Goal: Browse casually: Explore the website without a specific task or goal

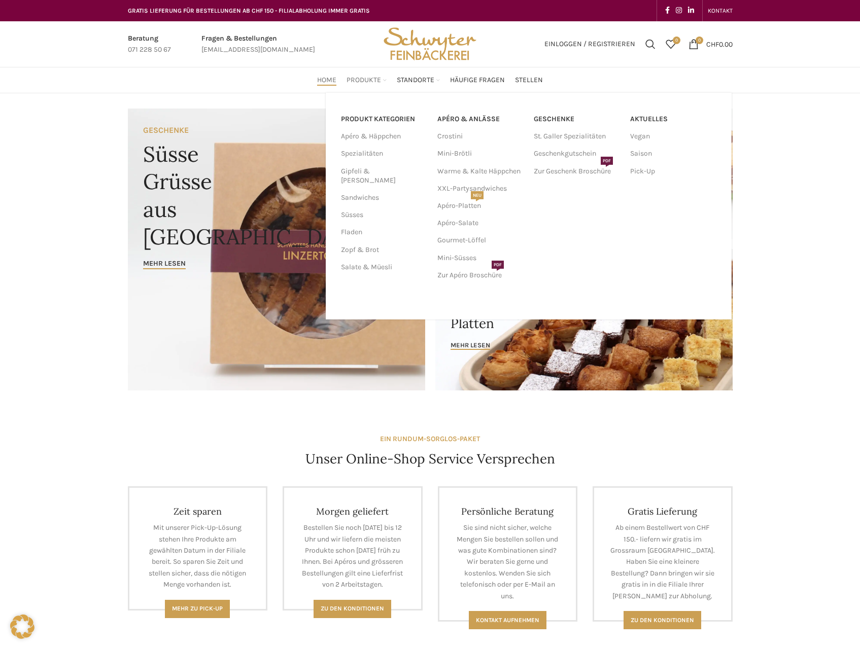
click at [360, 80] on span "Produkte" at bounding box center [364, 81] width 35 height 10
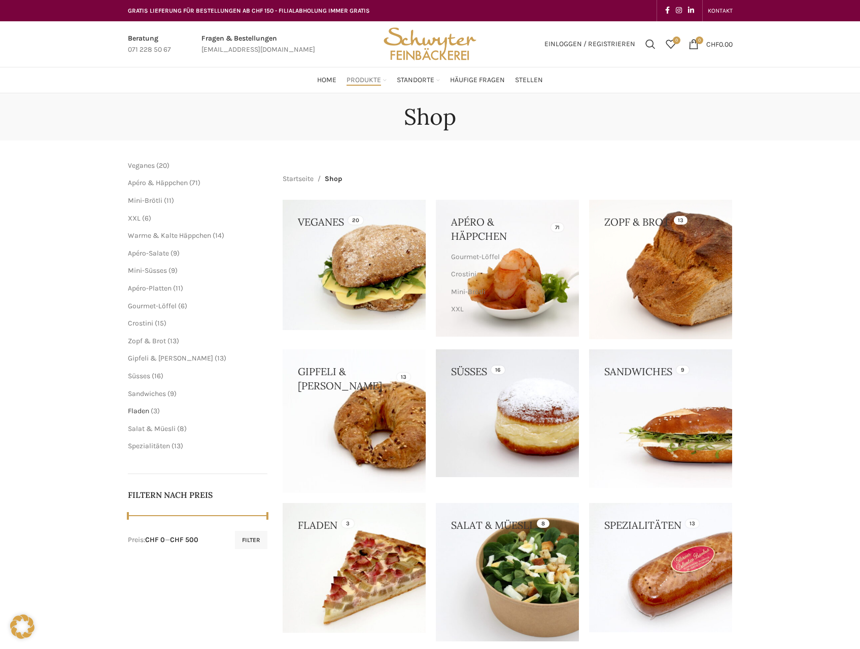
click at [143, 412] on span "Fladen" at bounding box center [138, 411] width 21 height 9
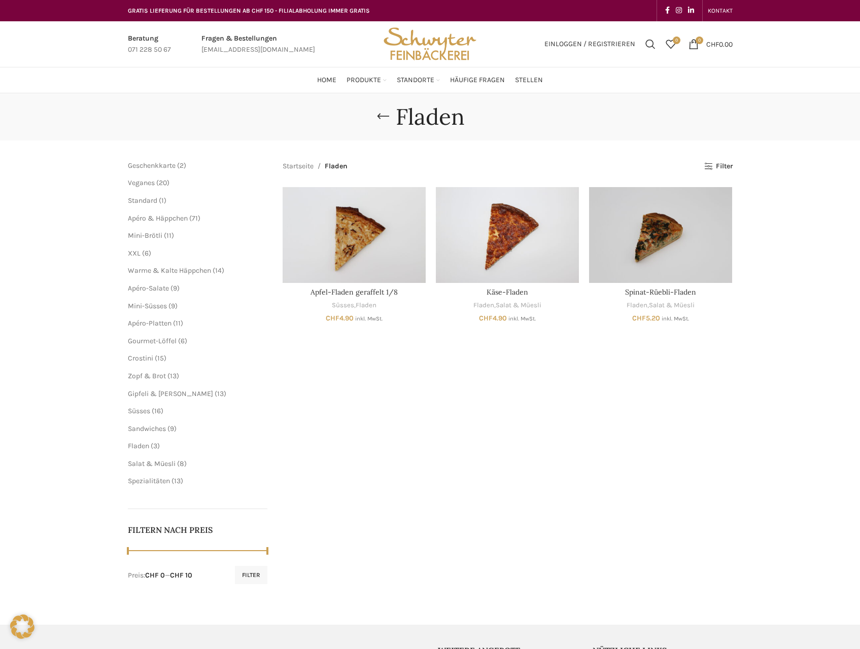
click at [413, 41] on img "Site logo" at bounding box center [429, 44] width 99 height 46
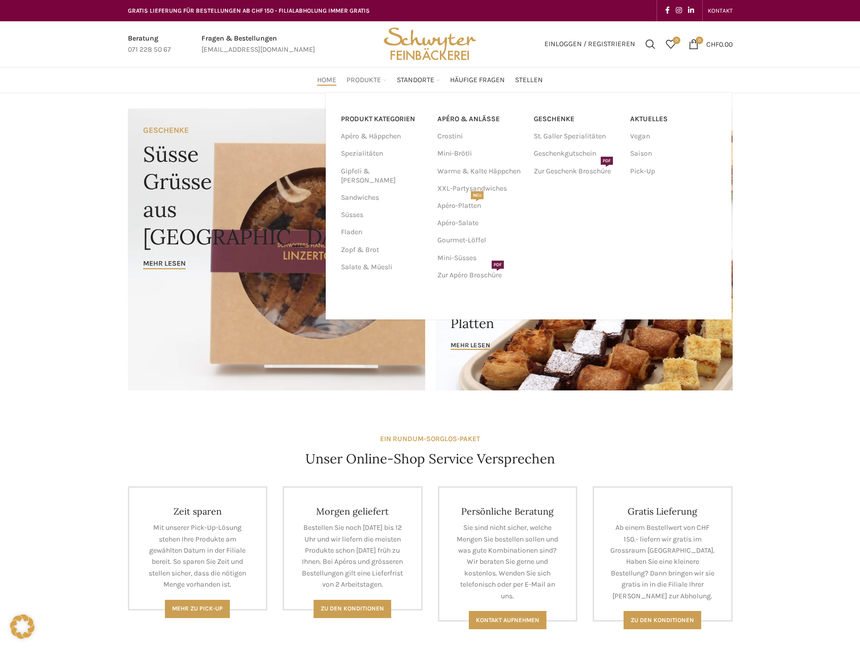
click at [360, 84] on span "Produkte" at bounding box center [364, 81] width 35 height 10
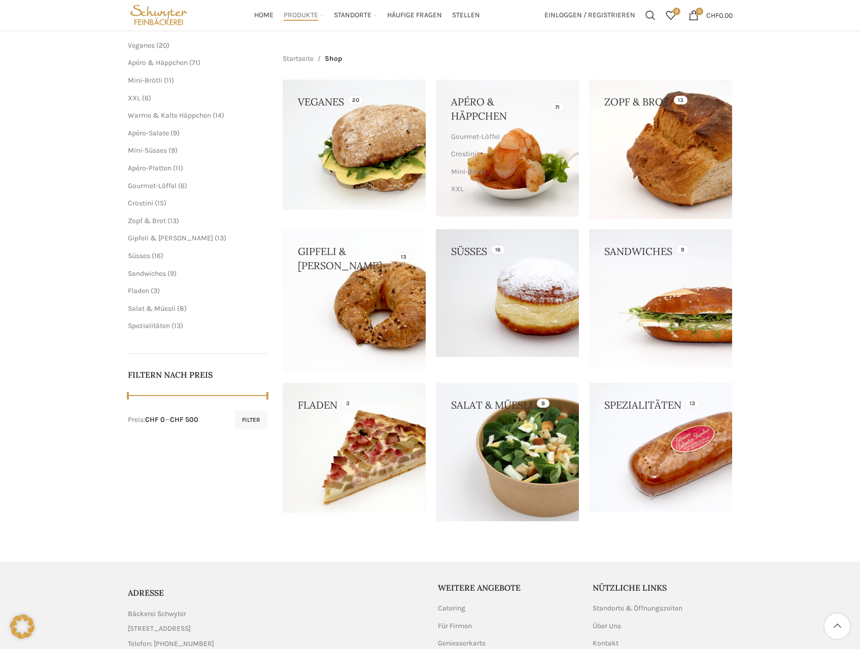
scroll to position [101, 0]
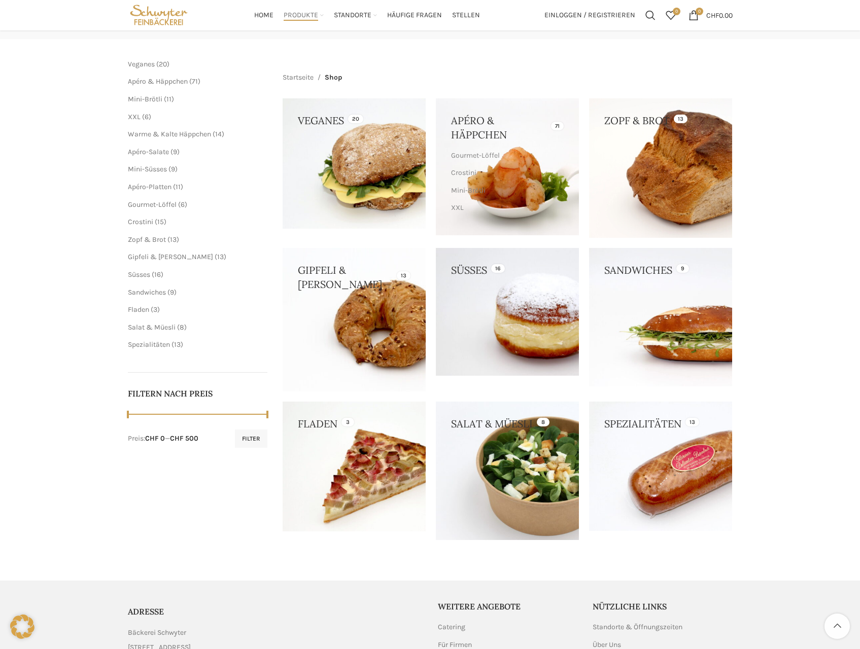
click at [537, 327] on link at bounding box center [507, 312] width 143 height 128
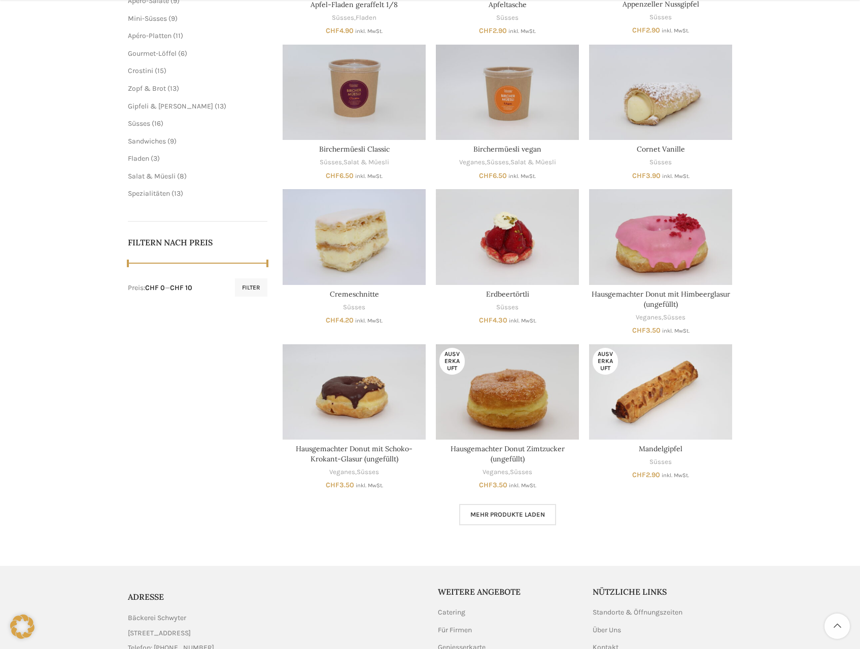
scroll to position [304, 0]
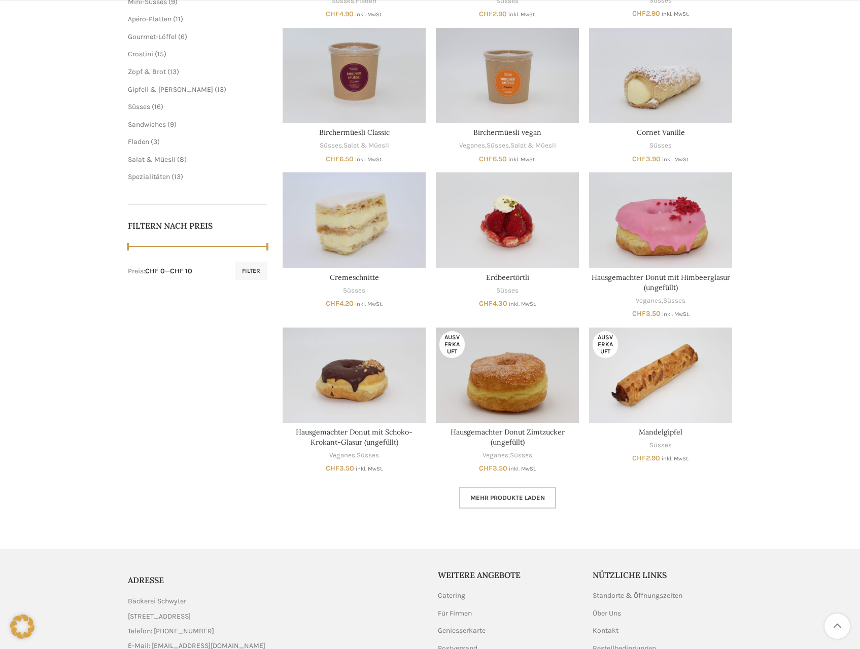
click at [533, 493] on link "Mehr Produkte laden" at bounding box center [507, 498] width 97 height 21
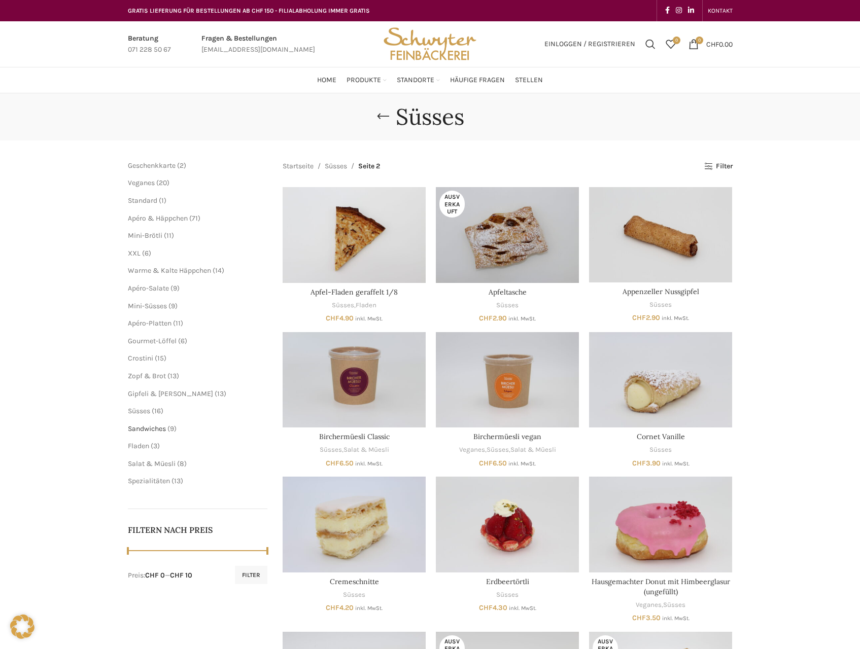
click at [143, 429] on span "Sandwiches" at bounding box center [147, 429] width 38 height 9
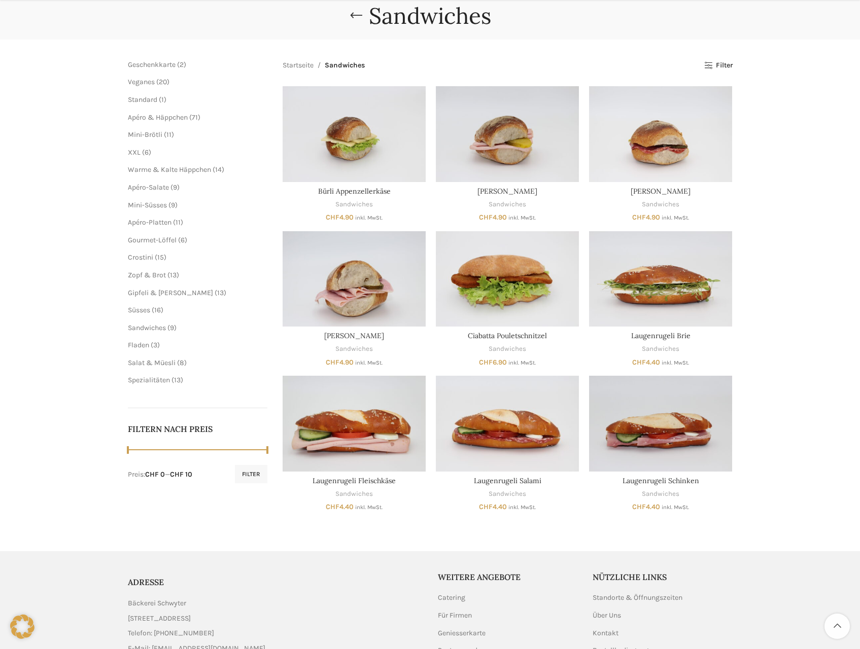
scroll to position [101, 0]
click at [164, 359] on span "Salat & Müesli" at bounding box center [152, 362] width 48 height 9
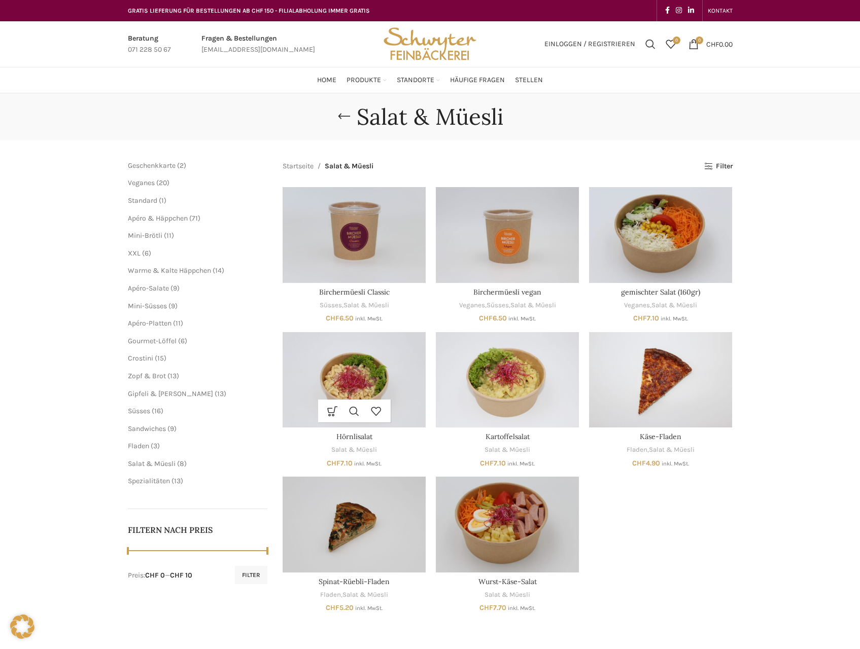
click at [385, 367] on img "Hörnlisalat" at bounding box center [354, 379] width 143 height 95
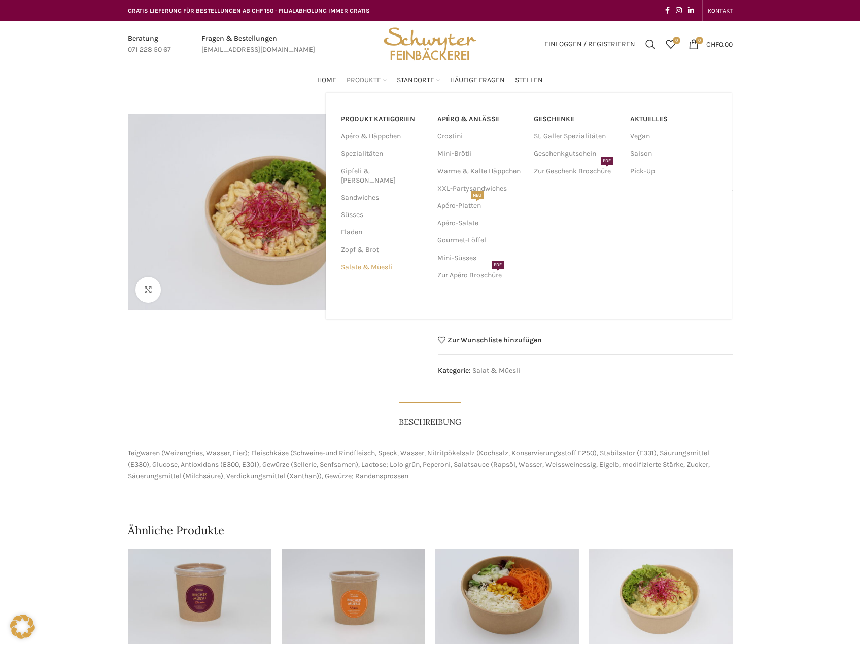
click at [359, 263] on link "Salate & Müesli" at bounding box center [383, 267] width 84 height 17
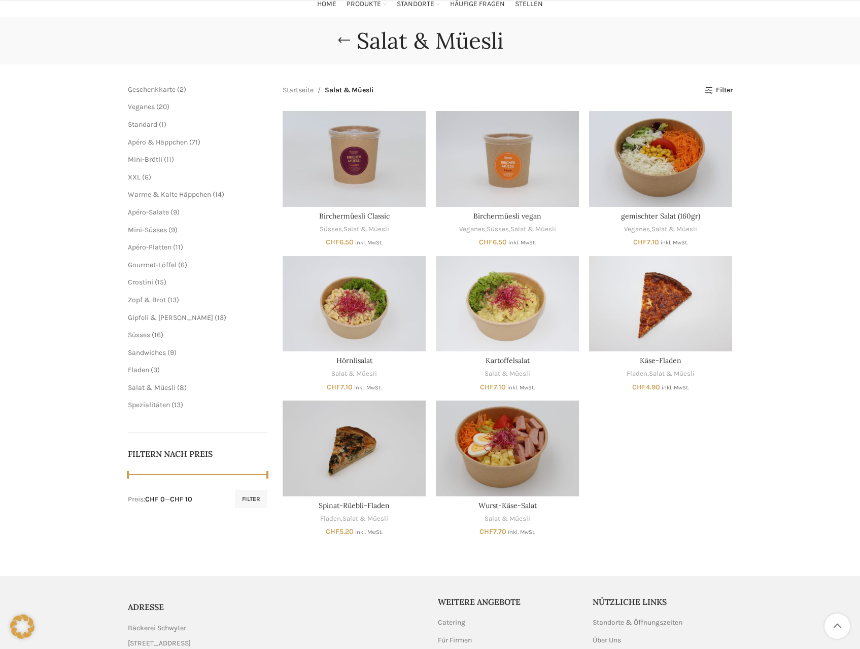
scroll to position [101, 0]
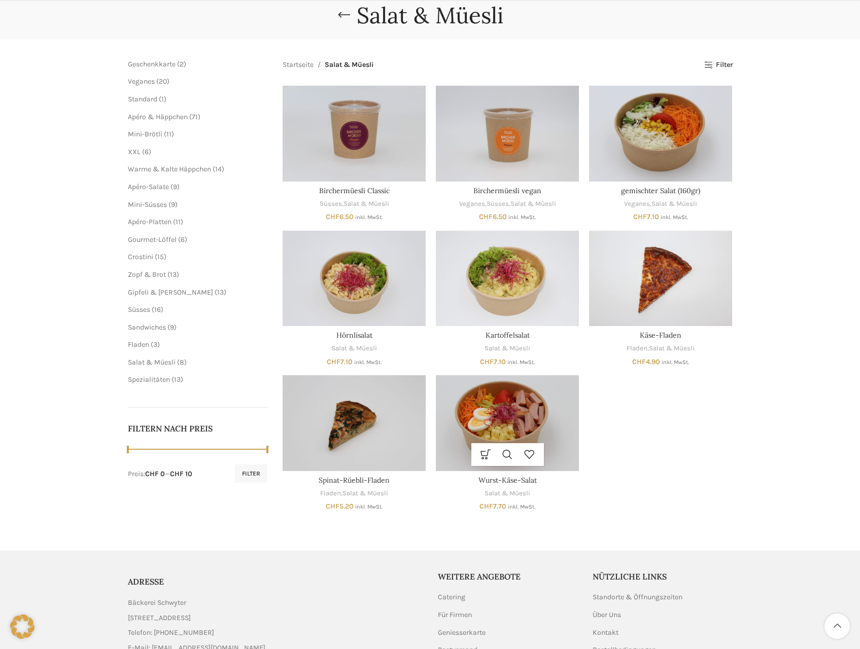
click at [475, 415] on img "Wurst-Käse-Salat" at bounding box center [507, 422] width 143 height 95
click at [166, 292] on span "Gipfeli & [PERSON_NAME]" at bounding box center [170, 292] width 85 height 9
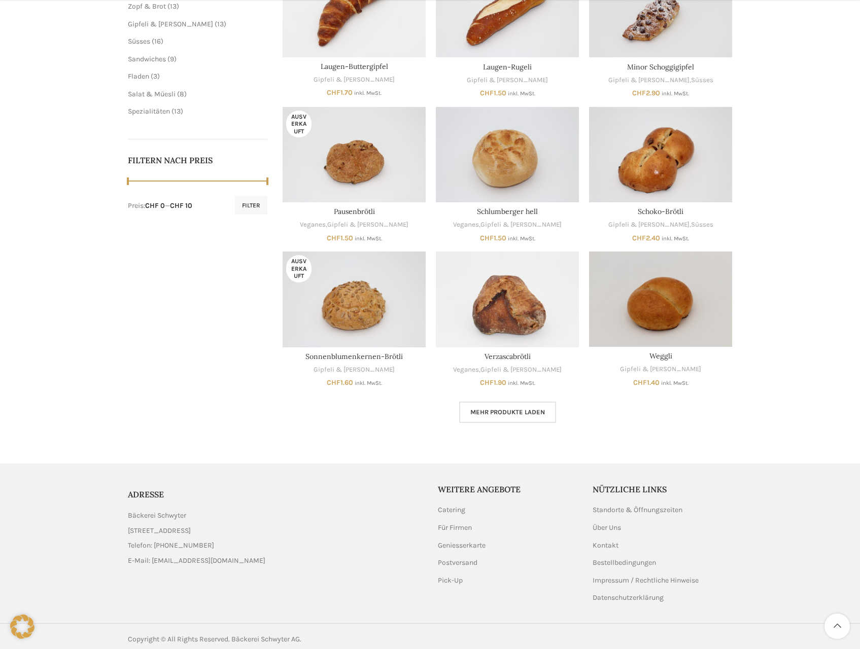
scroll to position [376, 0]
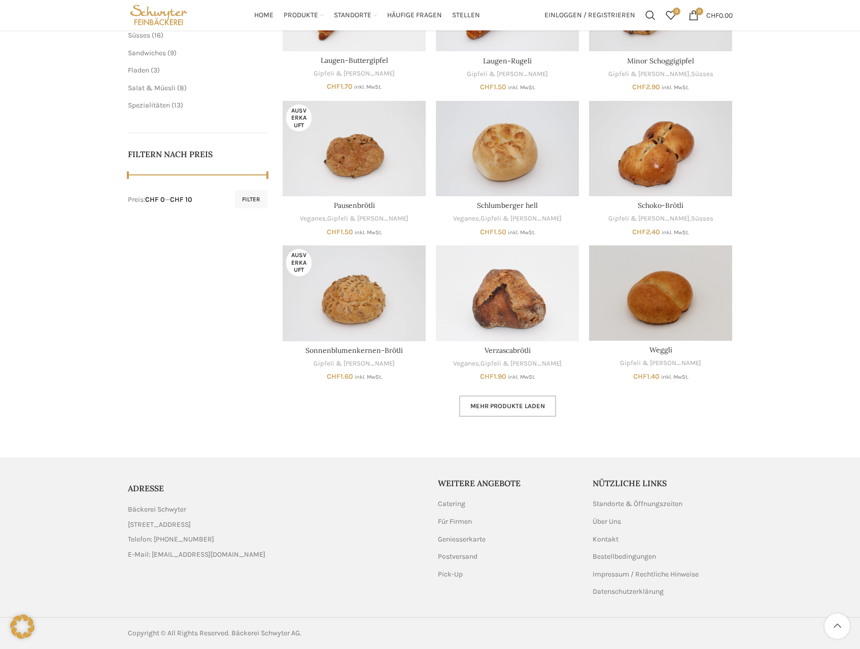
click at [526, 403] on span "Mehr Produkte laden" at bounding box center [507, 406] width 75 height 8
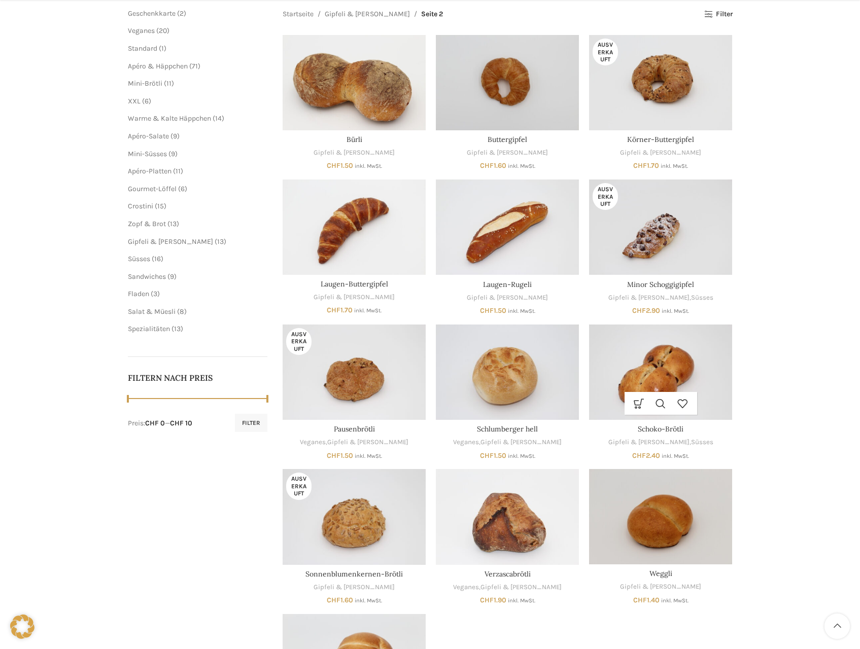
scroll to position [304, 0]
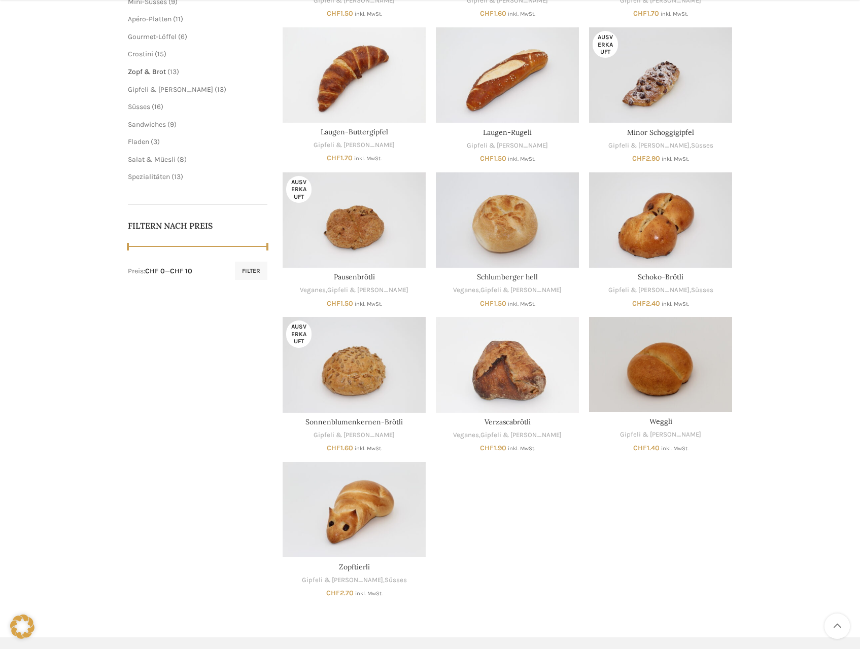
click at [142, 73] on span "Zopf & Brot" at bounding box center [147, 71] width 38 height 9
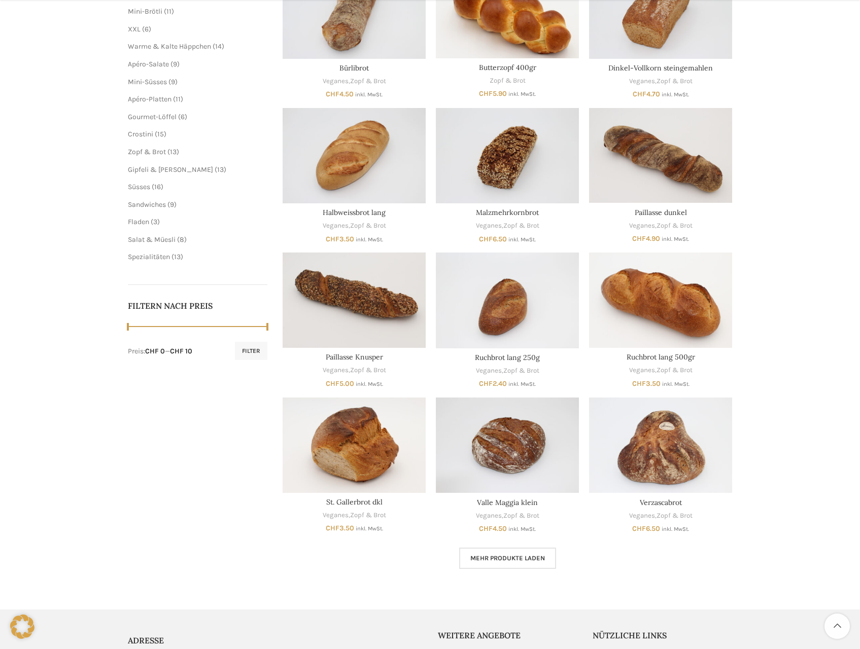
scroll to position [376, 0]
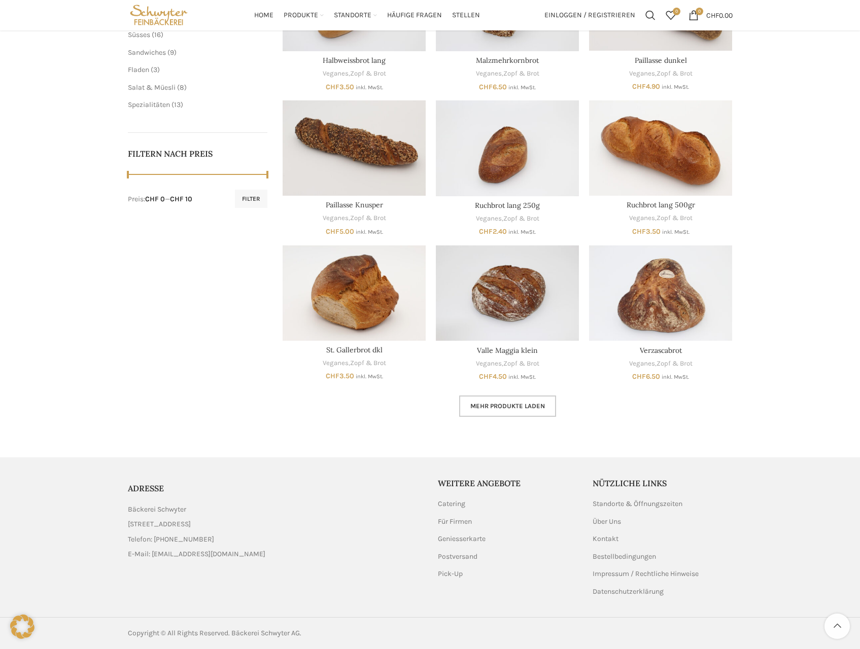
click at [483, 415] on link "Mehr Produkte laden" at bounding box center [507, 406] width 97 height 21
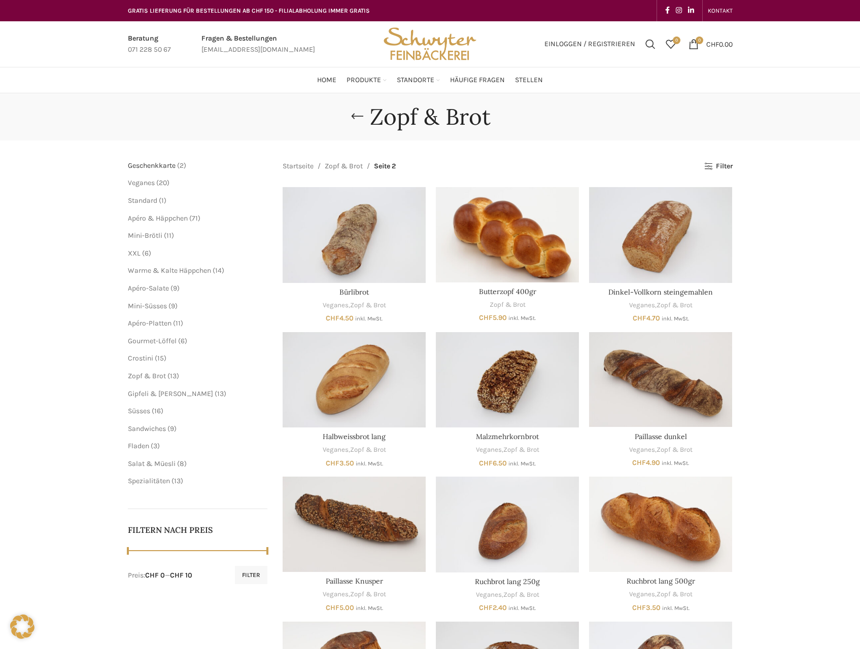
click at [148, 166] on span "Geschenkkarte" at bounding box center [152, 165] width 48 height 9
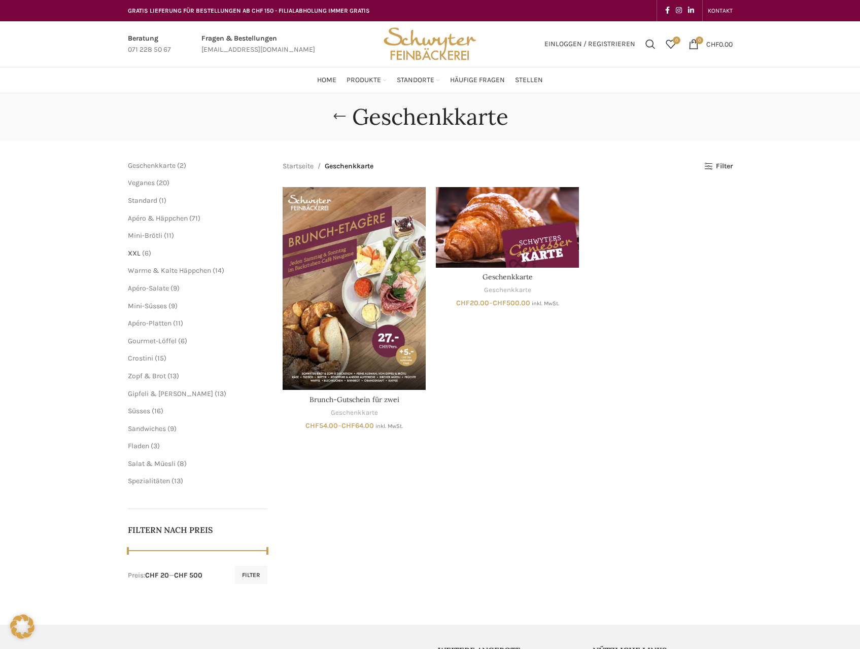
click at [133, 251] on span "XXL" at bounding box center [134, 253] width 13 height 9
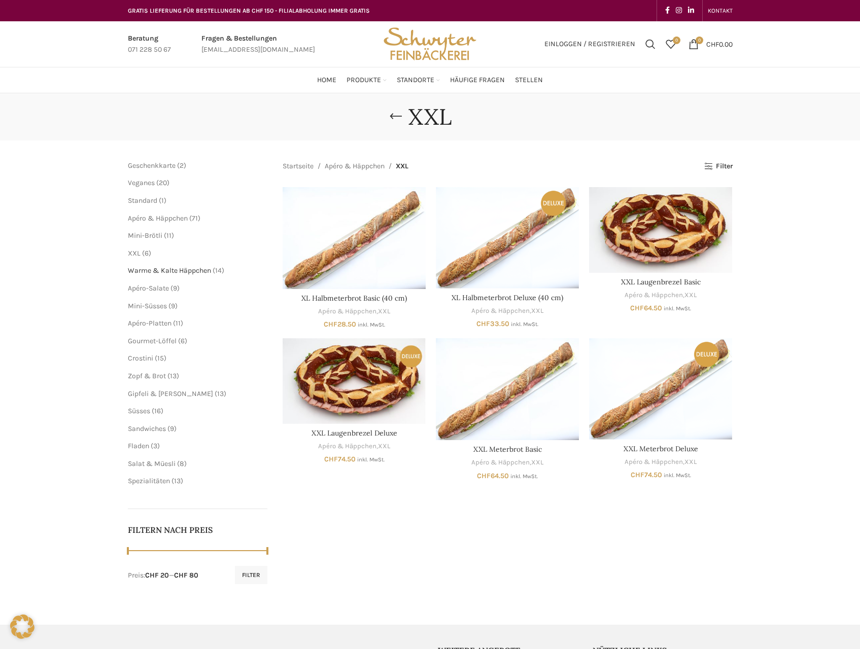
click at [131, 275] on span "Warme & Kalte Häppchen" at bounding box center [169, 270] width 83 height 9
